Goal: Find specific page/section: Find specific page/section

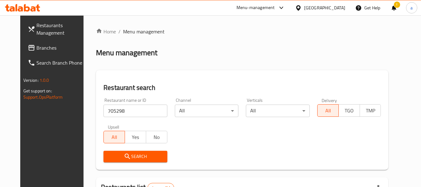
click at [36, 44] on span "Branches" at bounding box center [60, 47] width 49 height 7
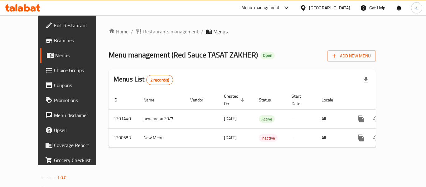
click at [152, 28] on span "Restaurants management" at bounding box center [171, 31] width 56 height 7
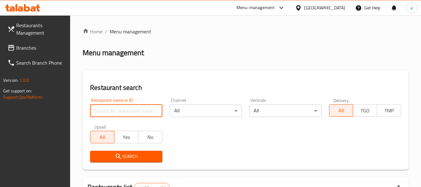
drag, startPoint x: 127, startPoint y: 112, endPoint x: 127, endPoint y: 120, distance: 8.1
click at [127, 112] on input "search" at bounding box center [126, 110] width 72 height 12
paste input "701762"
type input "701762"
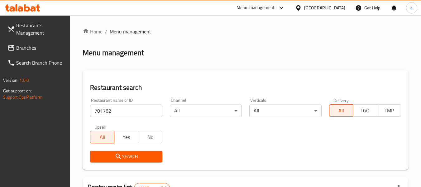
click at [136, 155] on span "Search" at bounding box center [126, 156] width 62 height 8
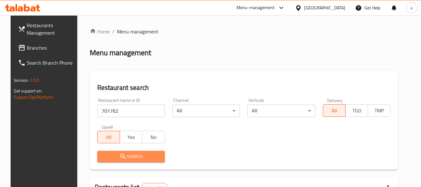
click at [140, 154] on span "Search" at bounding box center [131, 156] width 58 height 8
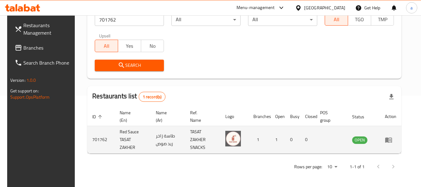
scroll to position [91, 0]
